Goal: Task Accomplishment & Management: Complete application form

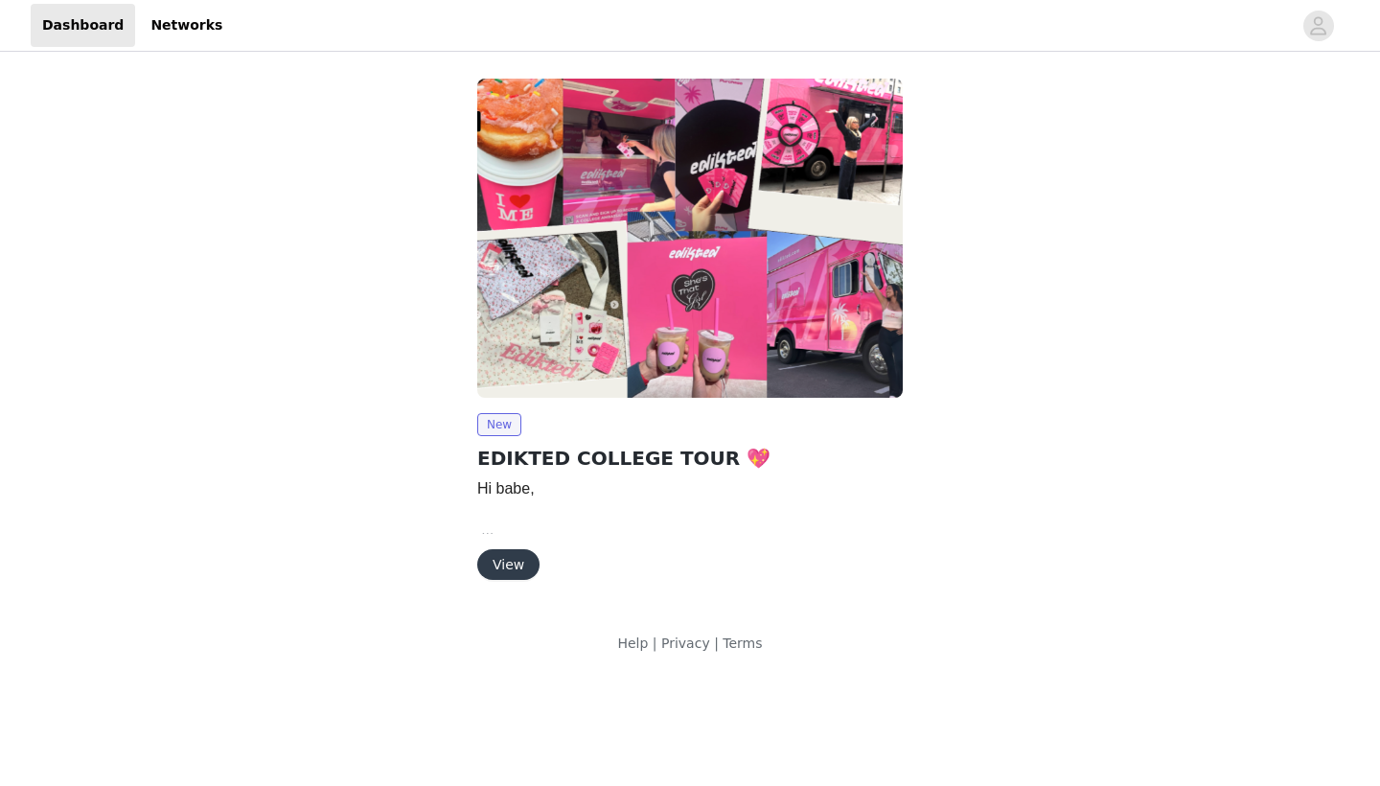
click at [513, 557] on button "View" at bounding box center [508, 564] width 62 height 31
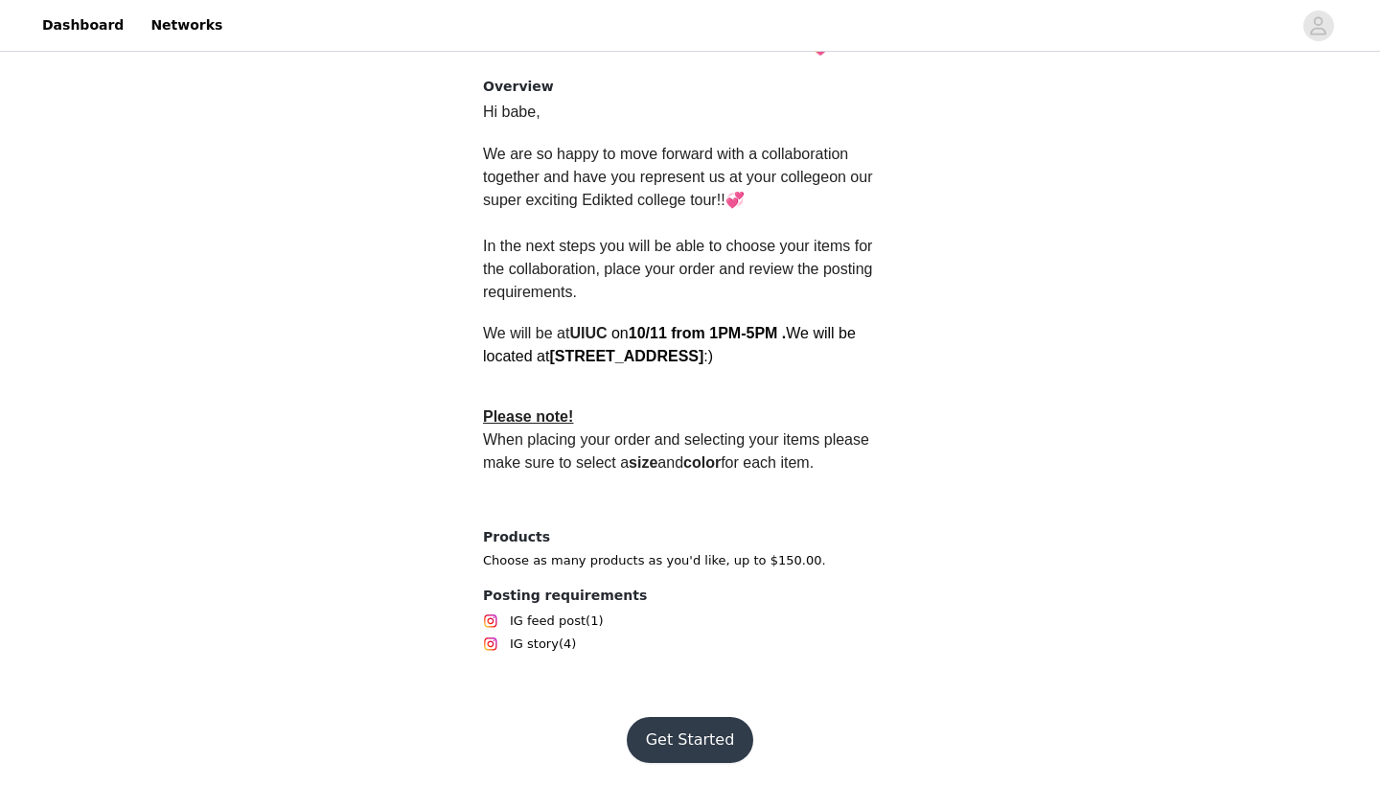
scroll to position [466, 0]
click at [665, 703] on button "Get Started" at bounding box center [690, 740] width 127 height 46
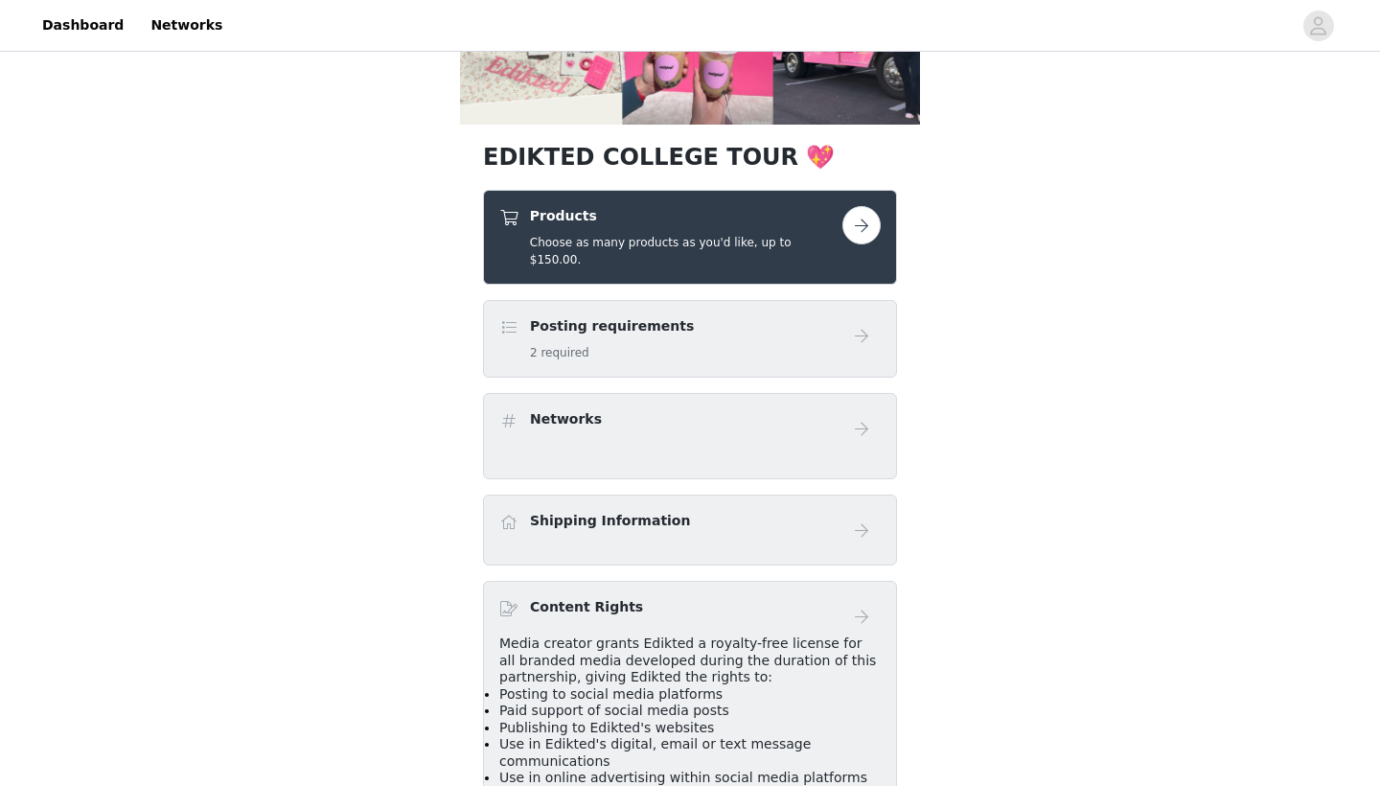
scroll to position [300, 0]
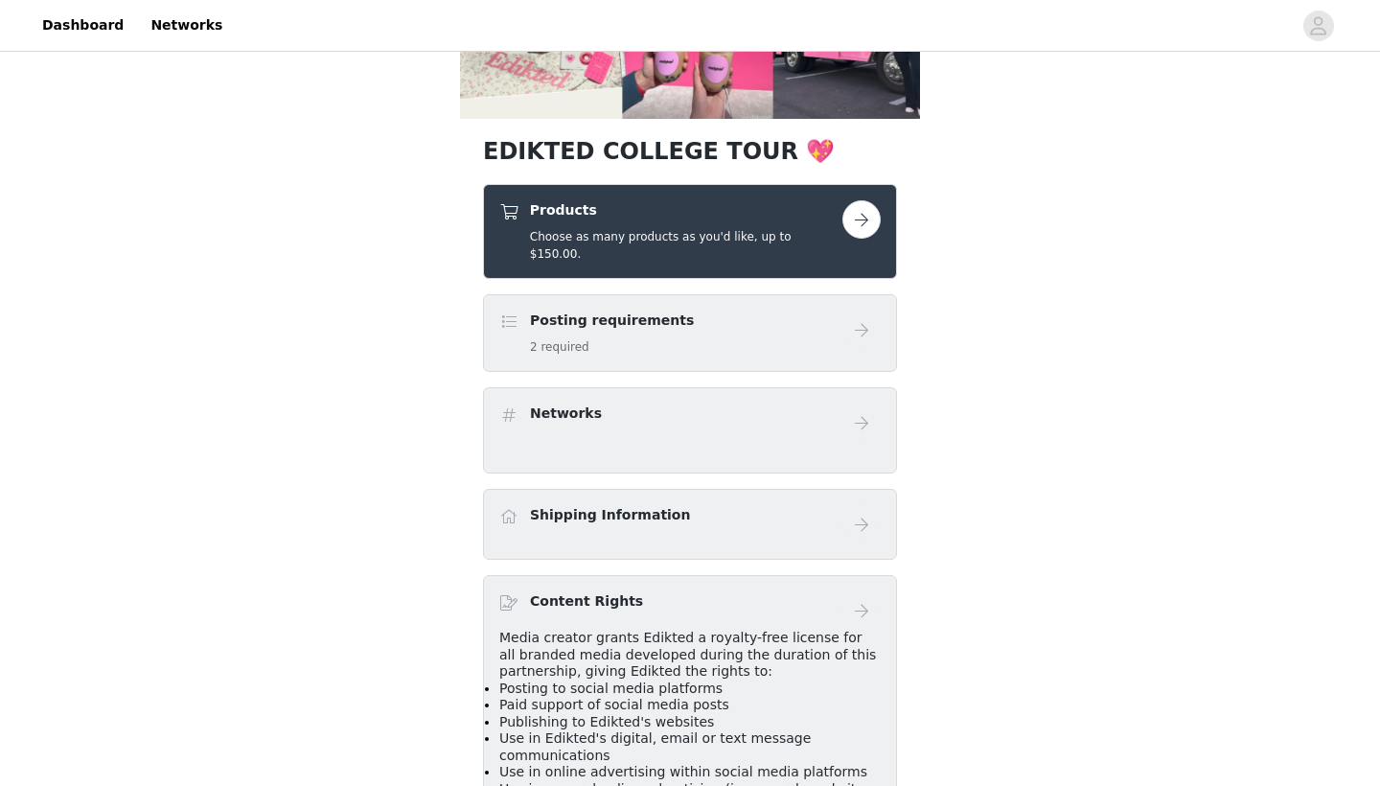
click at [665, 322] on div "Posting requirements 2 required" at bounding box center [670, 332] width 343 height 45
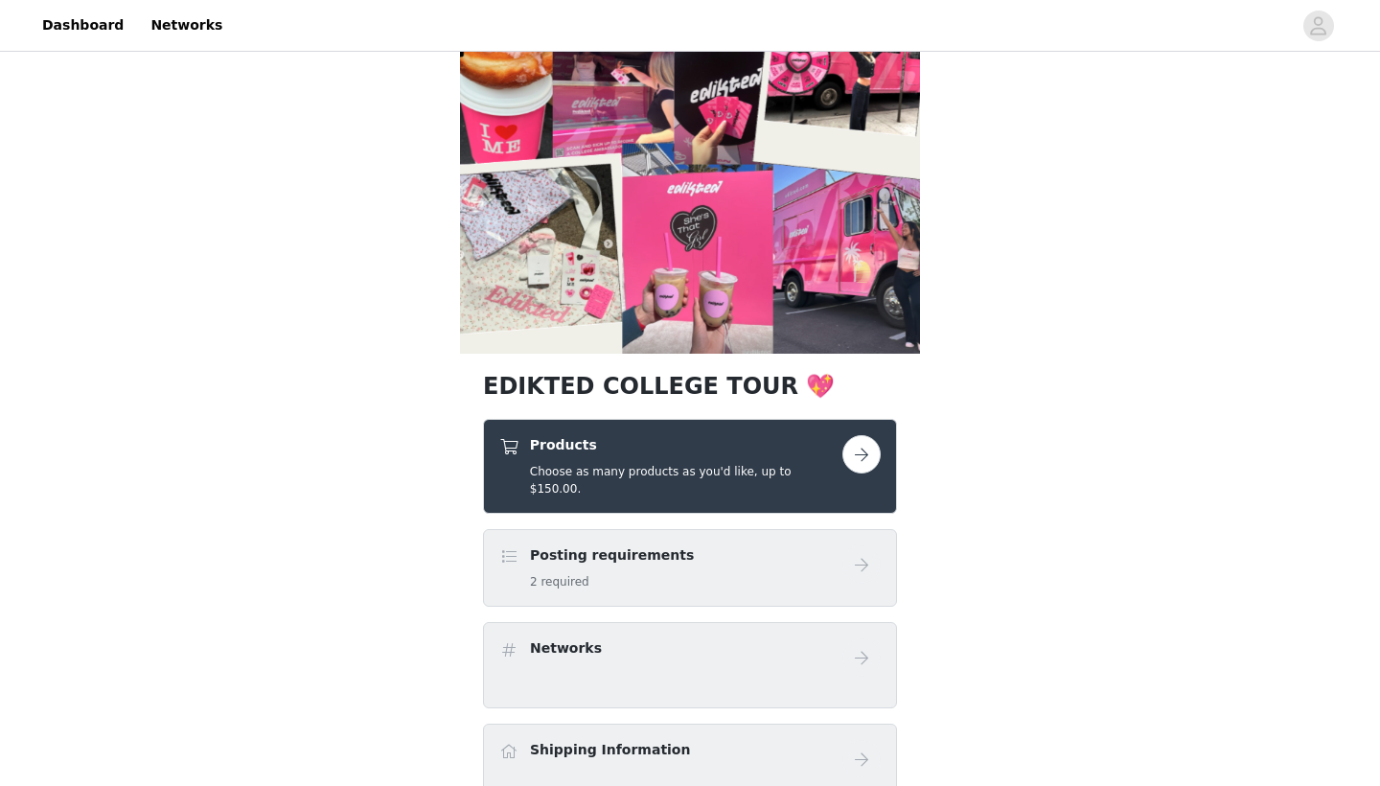
scroll to position [64, 0]
click at [665, 455] on button "button" at bounding box center [861, 455] width 38 height 38
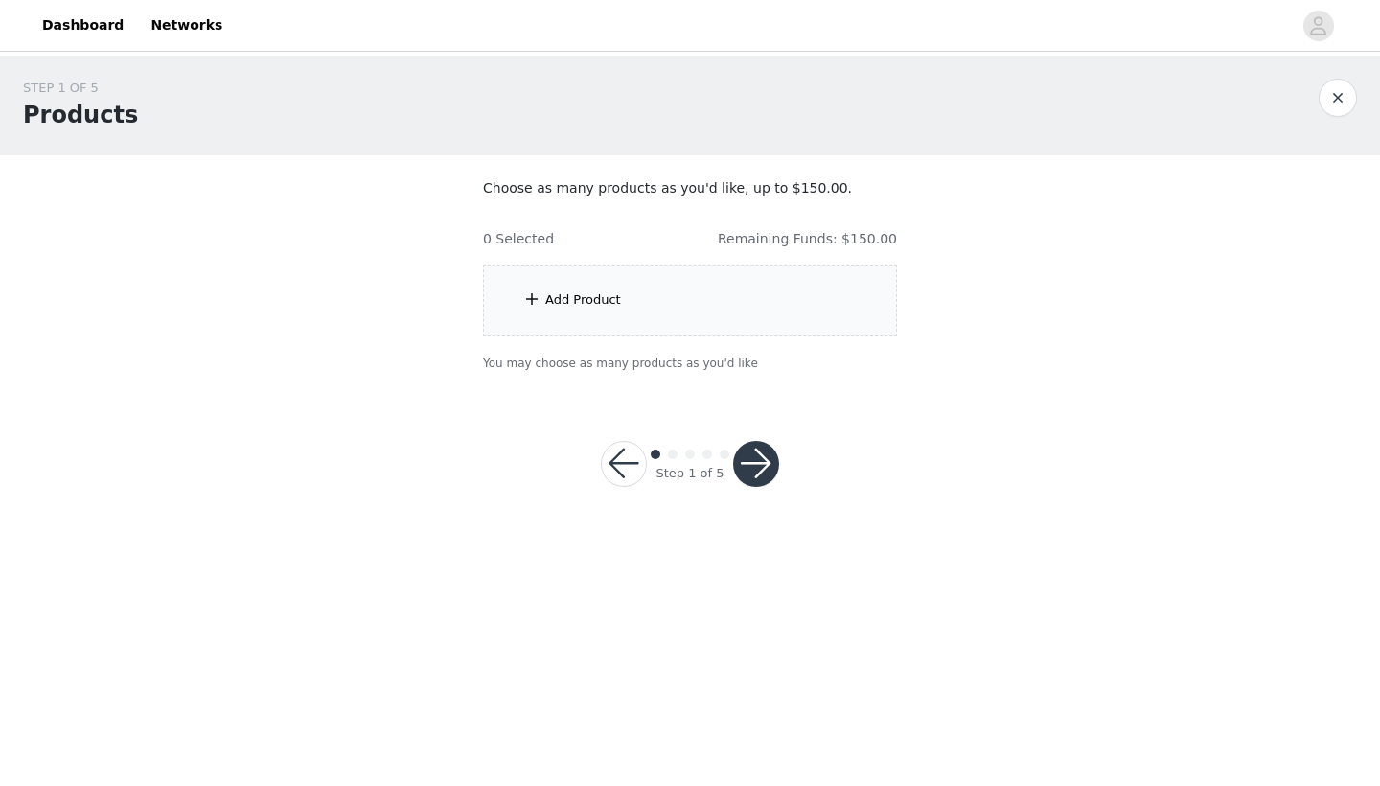
click at [630, 306] on div "Add Product" at bounding box center [690, 300] width 414 height 72
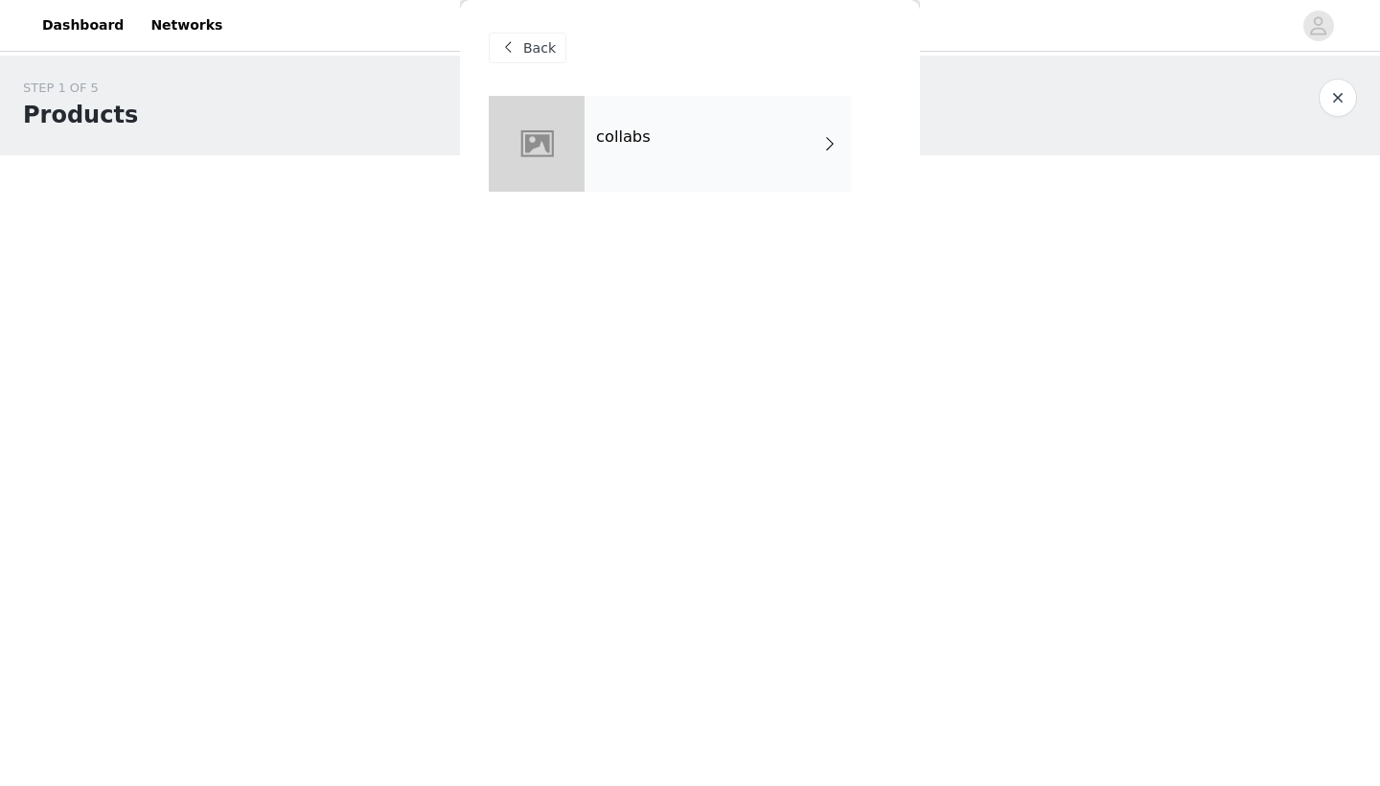
click at [665, 136] on div "collabs" at bounding box center [717, 144] width 266 height 96
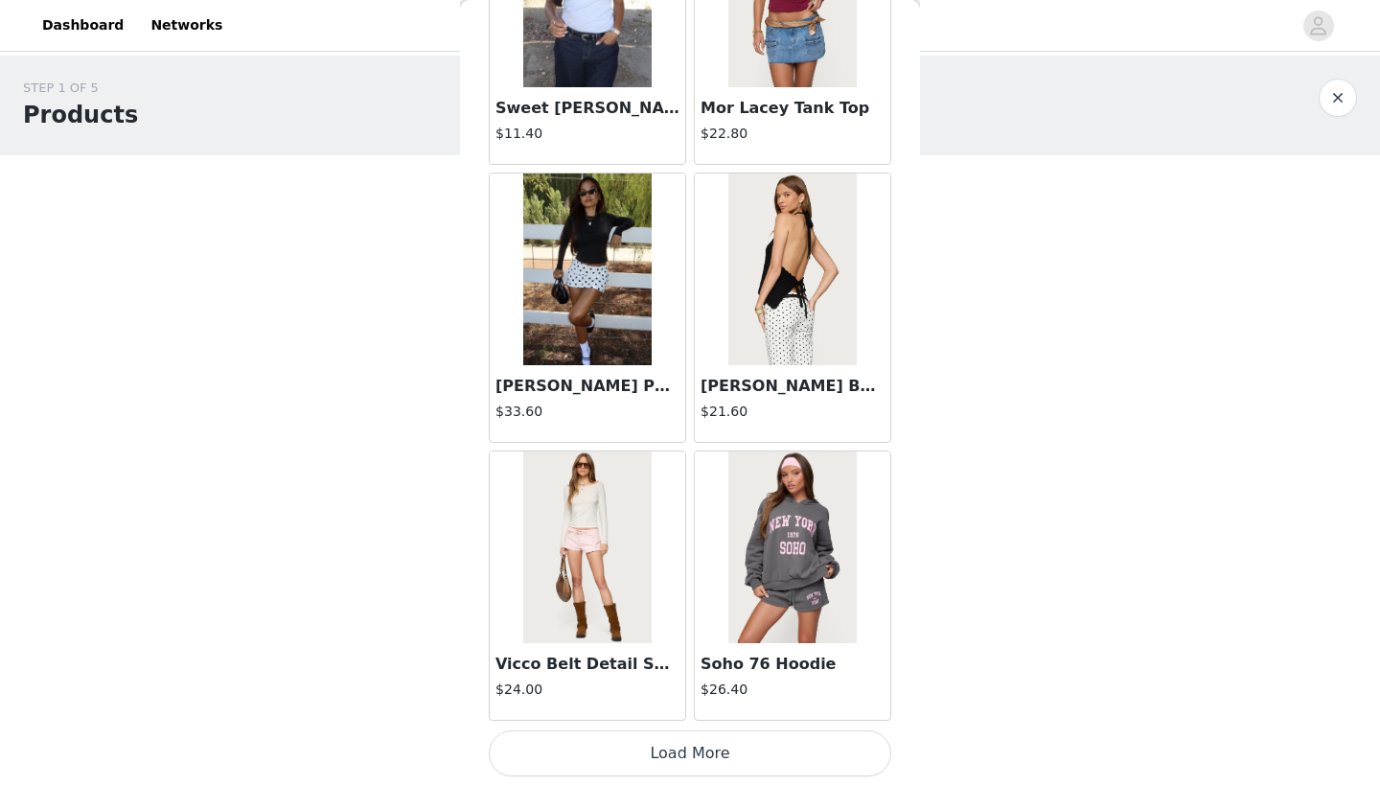
scroll to position [2146, 0]
click at [665, 703] on button "Load More" at bounding box center [690, 753] width 402 height 46
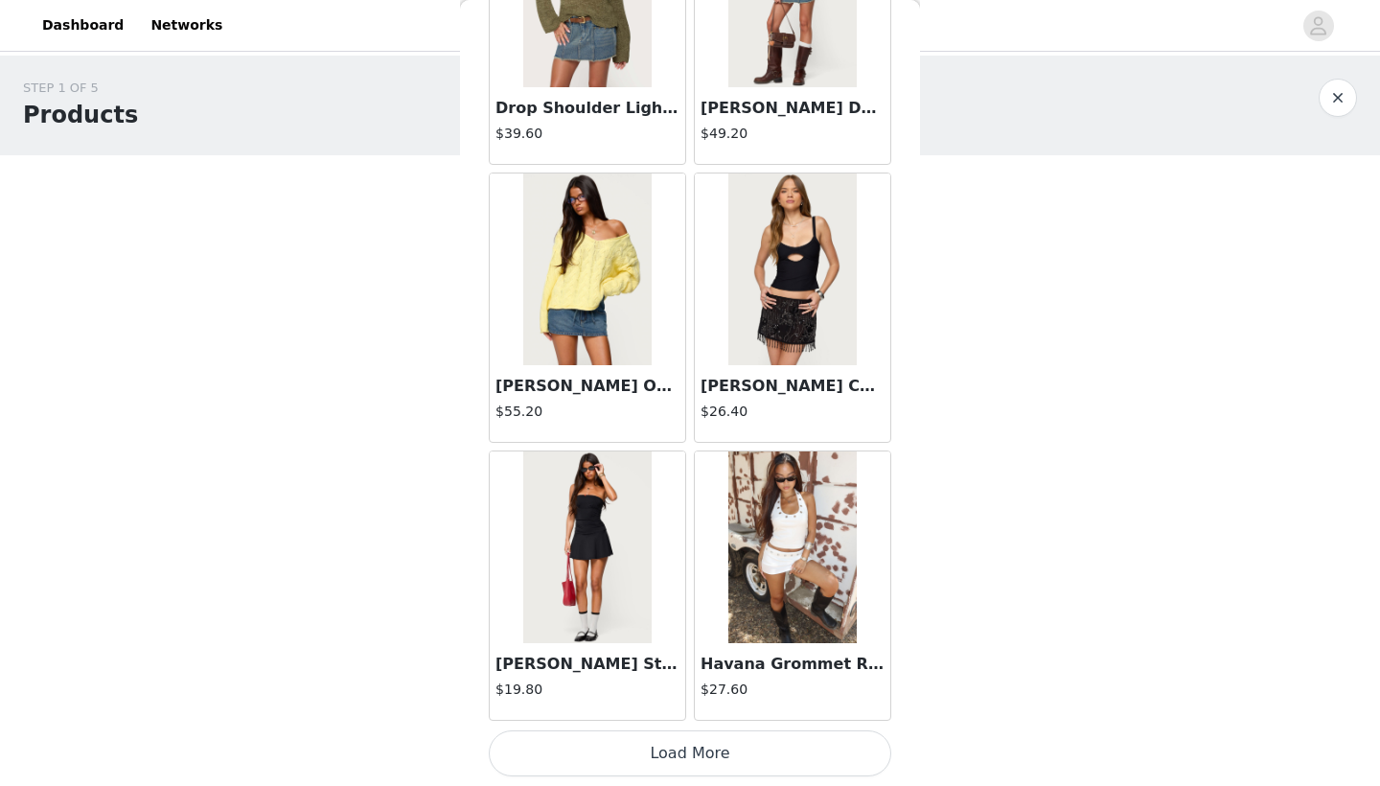
scroll to position [0, 0]
click at [665, 703] on button "Load More" at bounding box center [690, 753] width 402 height 46
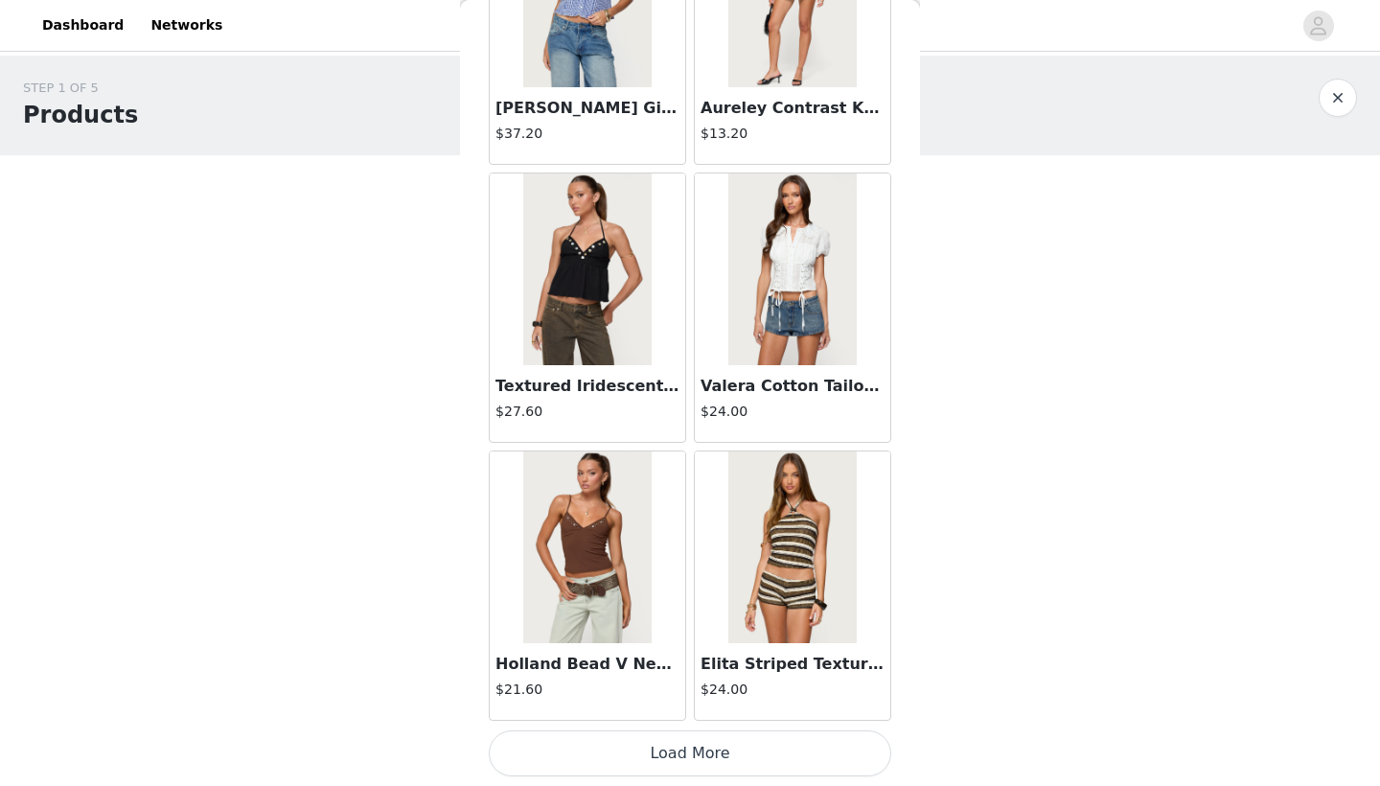
click at [665, 703] on button "Load More" at bounding box center [690, 753] width 402 height 46
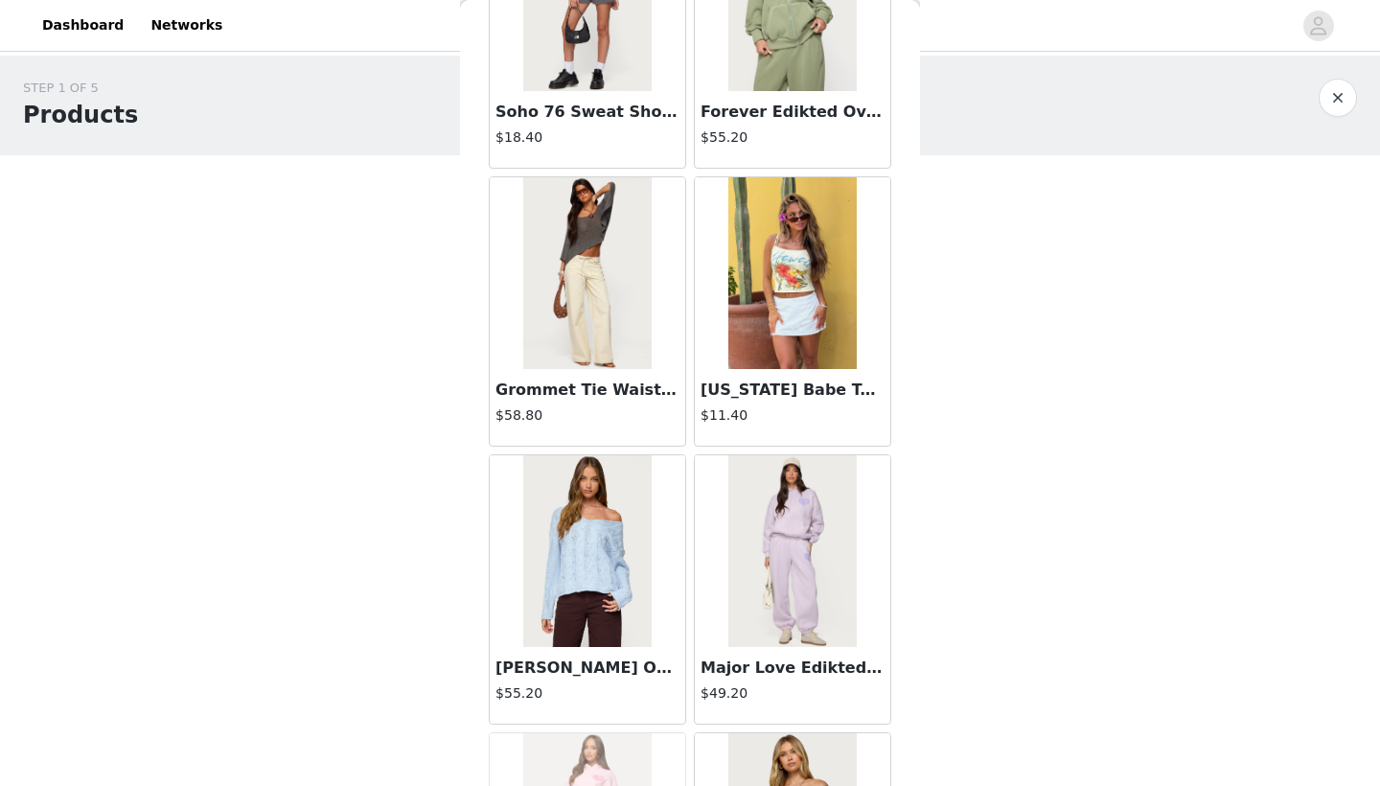
scroll to position [1040, 0]
